Goal: Navigation & Orientation: Find specific page/section

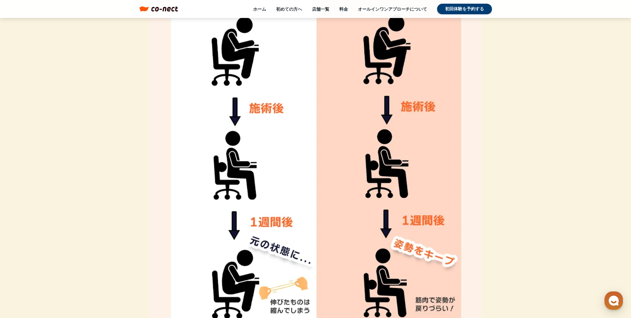
scroll to position [2097, 0]
